Goal: Information Seeking & Learning: Learn about a topic

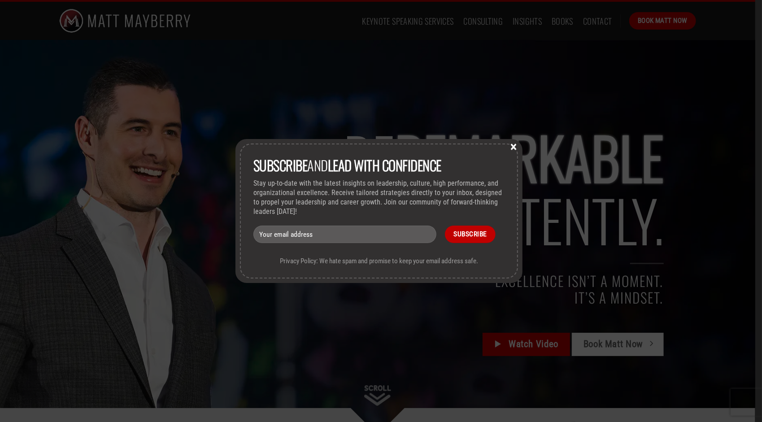
click at [517, 143] on button "×" at bounding box center [513, 146] width 13 height 8
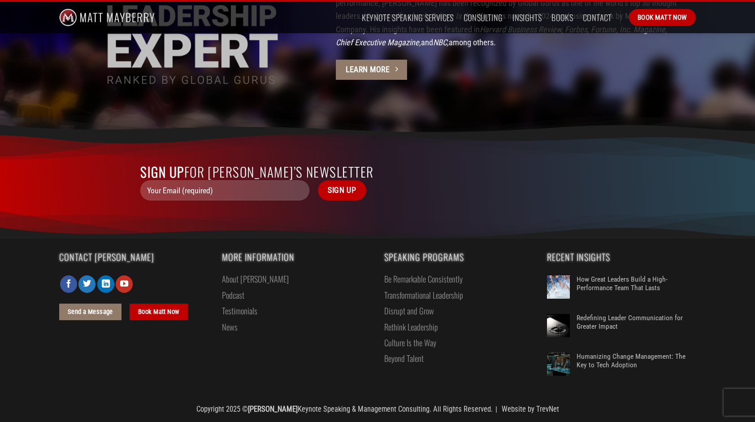
scroll to position [2989, 0]
click at [487, 17] on link "Consulting" at bounding box center [483, 17] width 39 height 16
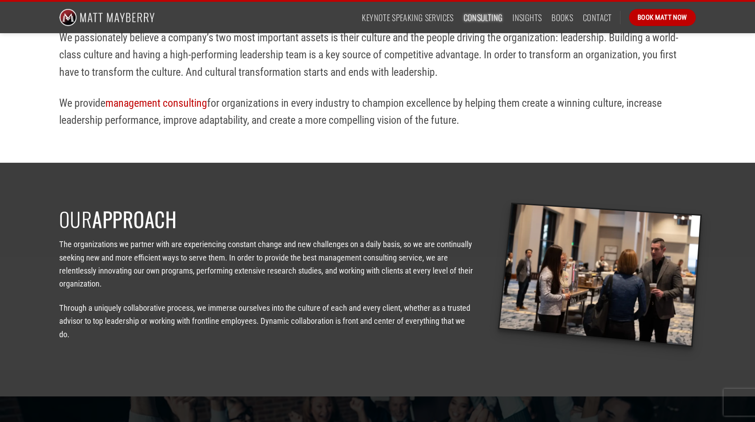
scroll to position [314, 0]
click at [147, 102] on link "management consulting" at bounding box center [156, 102] width 102 height 13
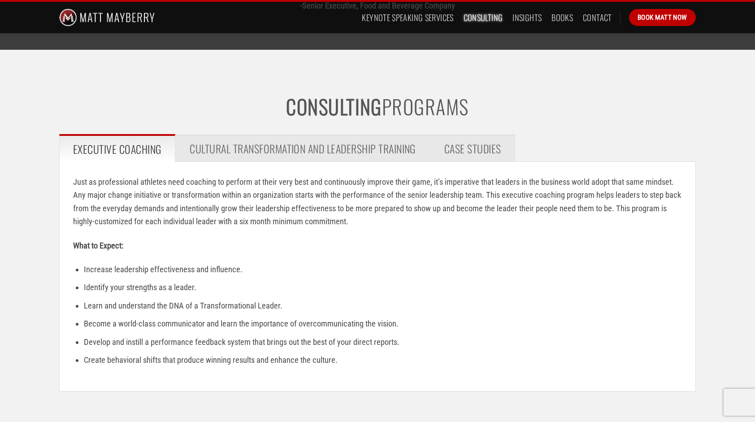
scroll to position [1166, 0]
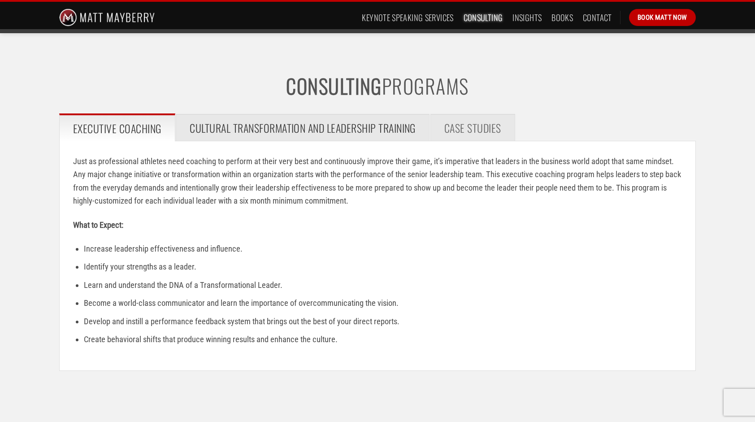
click at [286, 123] on span "Cultural Transformation and Leadership Training" at bounding box center [303, 127] width 226 height 17
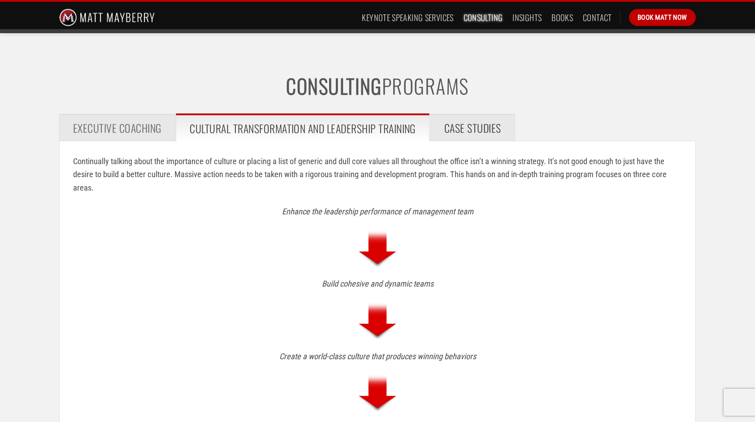
click at [494, 125] on span "Case Studies" at bounding box center [472, 127] width 57 height 17
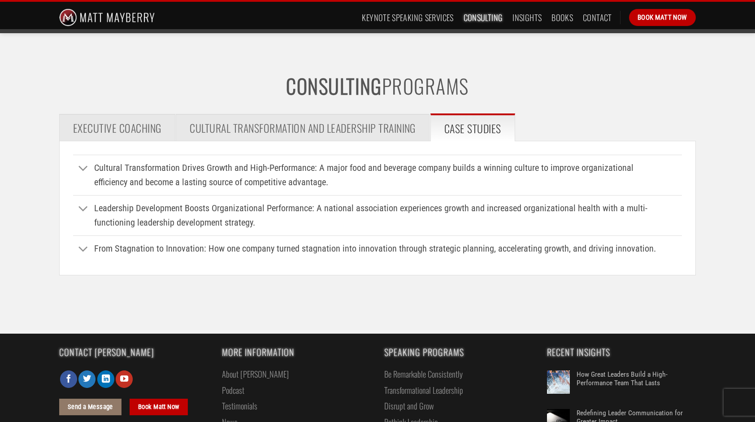
click at [730, 264] on div "Consulting Programs Executive Coaching Cultural Transformation and Leadership T…" at bounding box center [377, 181] width 755 height 215
